Goal: Information Seeking & Learning: Find specific fact

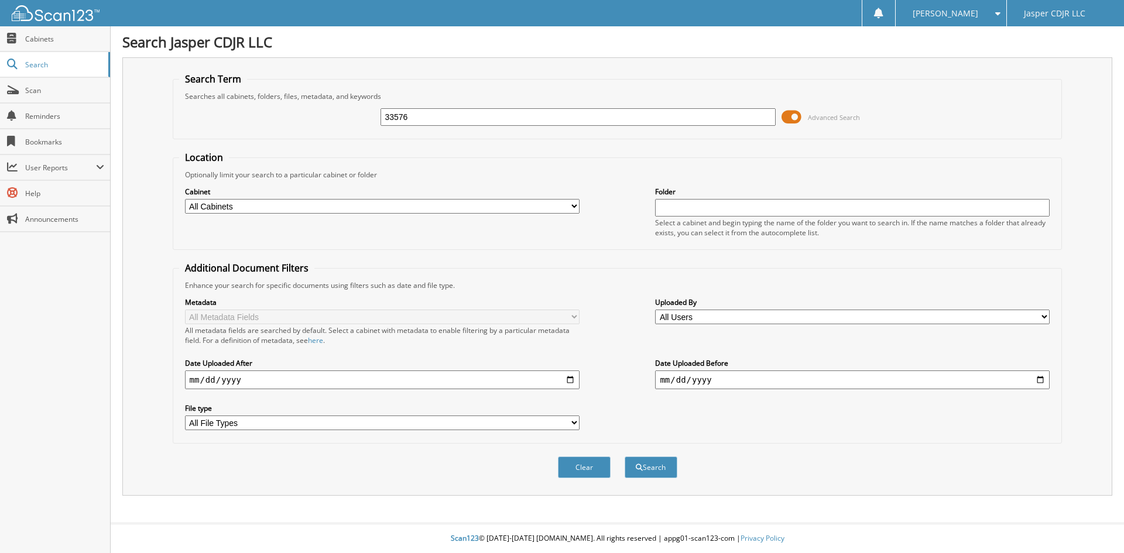
type input "33576"
click at [625, 457] on button "Search" at bounding box center [651, 468] width 53 height 22
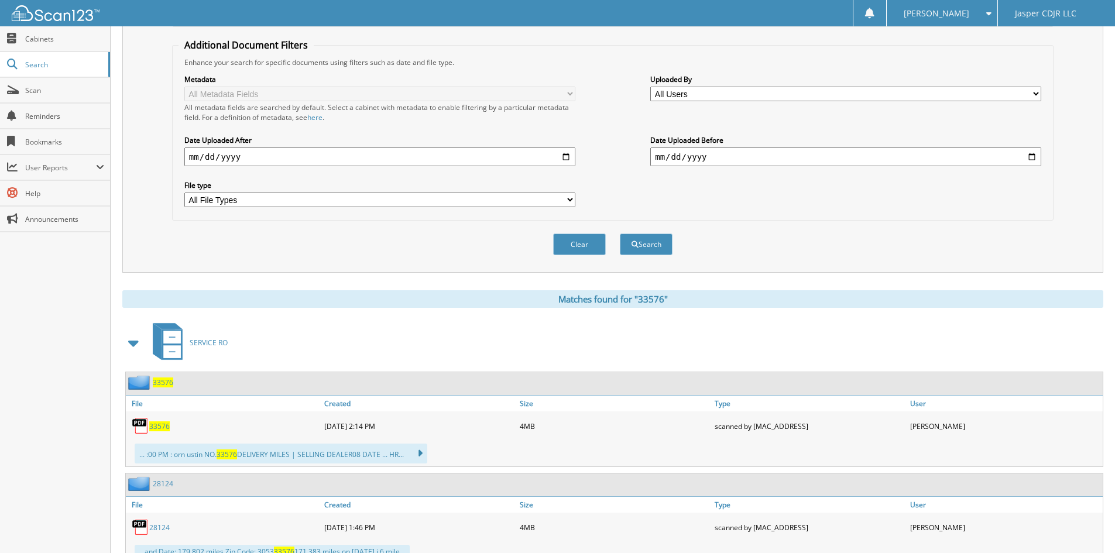
scroll to position [351, 0]
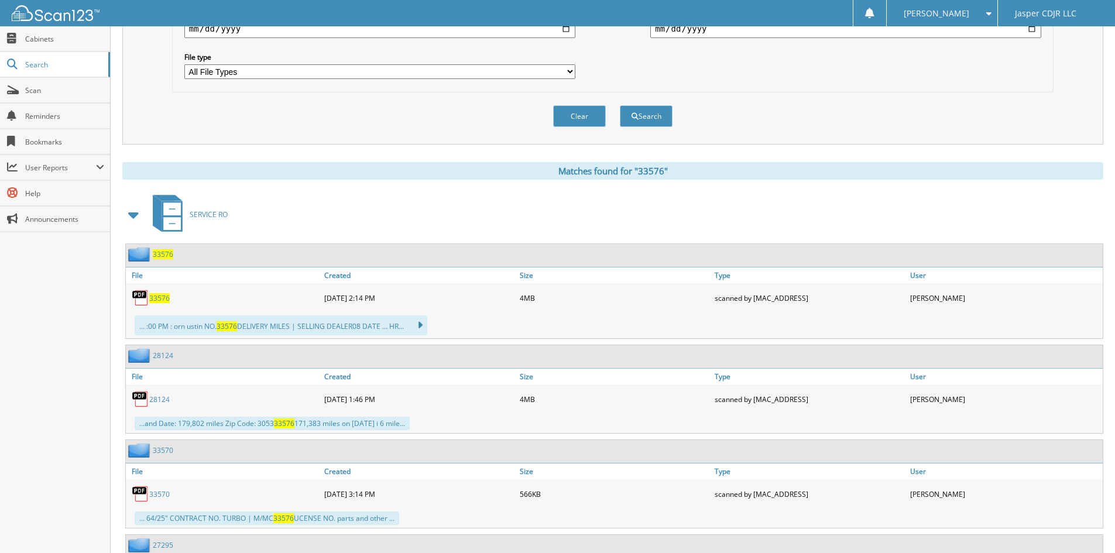
click at [163, 297] on span "33576" at bounding box center [159, 298] width 20 height 10
click at [492, 139] on div "Clear Search" at bounding box center [613, 115] width 882 height 47
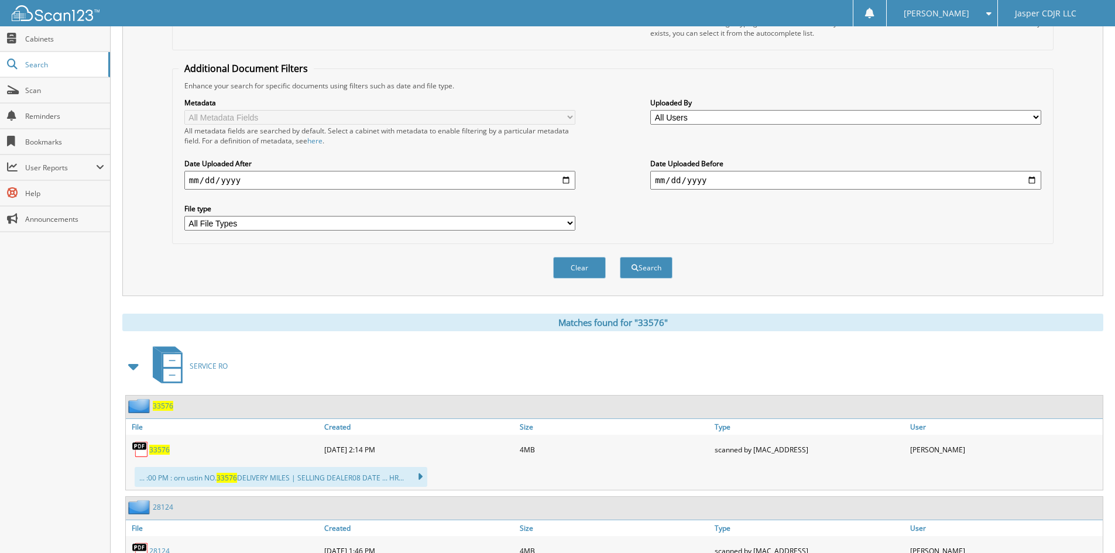
scroll to position [117, 0]
